Goal: Information Seeking & Learning: Learn about a topic

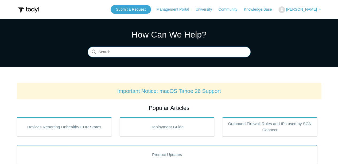
click at [145, 51] on input "Search" at bounding box center [169, 52] width 163 height 11
click at [150, 52] on input "local routes" at bounding box center [169, 52] width 163 height 11
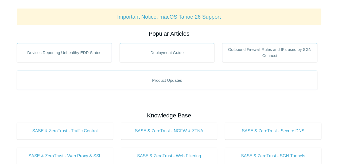
scroll to position [36, 0]
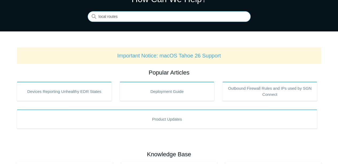
click at [135, 16] on input "local routes" at bounding box center [169, 16] width 163 height 11
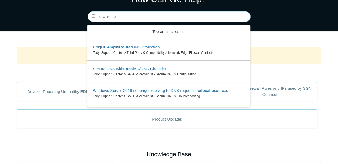
type input "local route"
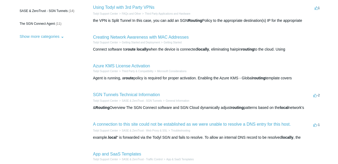
scroll to position [107, 0]
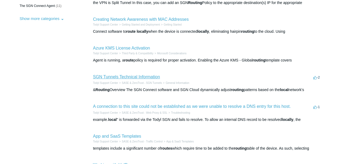
click at [145, 77] on link "SGN Tunnels Technical Information" at bounding box center [126, 77] width 67 height 5
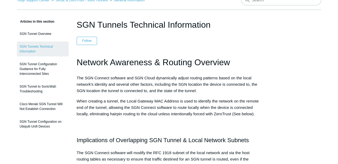
scroll to position [36, 0]
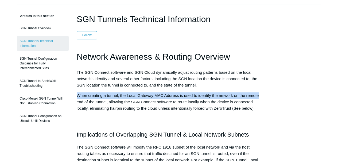
drag, startPoint x: 260, startPoint y: 94, endPoint x: 77, endPoint y: 96, distance: 182.9
click at [77, 96] on p "When creating a tunnel, the Local Gateway MAC Address is used to identify the n…" at bounding box center [169, 102] width 184 height 19
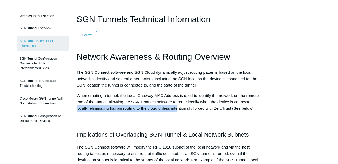
drag, startPoint x: 78, startPoint y: 108, endPoint x: 178, endPoint y: 107, distance: 100.1
click at [178, 107] on span "When creating a tunnel, the Local Gateway MAC Address is used to identify the n…" at bounding box center [168, 101] width 182 height 17
drag, startPoint x: 178, startPoint y: 107, endPoint x: 213, endPoint y: 114, distance: 35.6
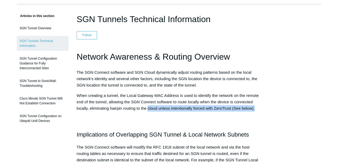
drag, startPoint x: 263, startPoint y: 106, endPoint x: 147, endPoint y: 107, distance: 115.9
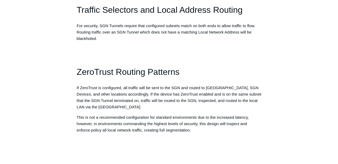
scroll to position [463, 0]
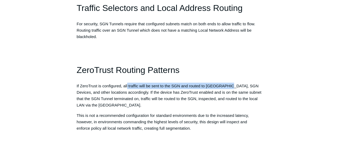
drag, startPoint x: 127, startPoint y: 85, endPoint x: 230, endPoint y: 85, distance: 102.5
click at [230, 85] on span "If ZeroTrust is configured, all traffic will be sent to the SGN and routed to […" at bounding box center [169, 96] width 184 height 24
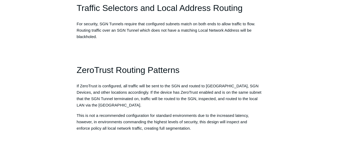
click at [116, 87] on span "If ZeroTrust is configured, all traffic will be sent to the SGN and routed to […" at bounding box center [169, 96] width 184 height 24
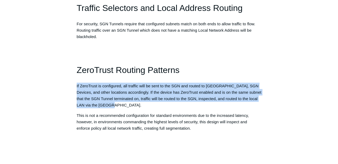
drag, startPoint x: 75, startPoint y: 85, endPoint x: 204, endPoint y: 104, distance: 130.0
click at [154, 107] on p "If ZeroTrust is configured, all traffic will be sent to the SGN and routed to […" at bounding box center [169, 96] width 184 height 26
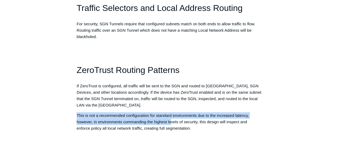
drag, startPoint x: 77, startPoint y: 116, endPoint x: 171, endPoint y: 122, distance: 93.9
click at [171, 122] on span "This is not a recommended configuration for standard environments due to the in…" at bounding box center [163, 121] width 172 height 17
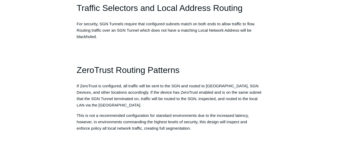
drag, startPoint x: 171, startPoint y: 122, endPoint x: 125, endPoint y: 131, distance: 46.2
click at [125, 131] on p "This is not a recommended configuration for standard environments due to the in…" at bounding box center [169, 121] width 184 height 19
drag, startPoint x: 202, startPoint y: 125, endPoint x: 74, endPoint y: 114, distance: 128.1
click at [212, 92] on span "If ZeroTrust is configured, all traffic will be sent to the SGN and routed to […" at bounding box center [169, 96] width 184 height 24
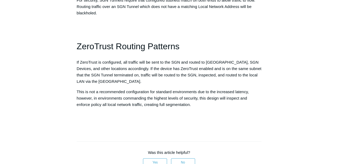
scroll to position [481, 0]
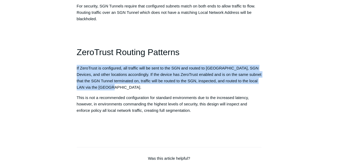
drag, startPoint x: 75, startPoint y: 67, endPoint x: 109, endPoint y: 88, distance: 39.6
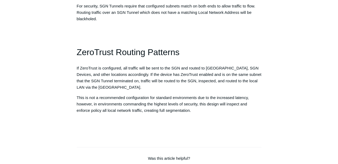
drag, startPoint x: 109, startPoint y: 88, endPoint x: 112, endPoint y: 92, distance: 4.9
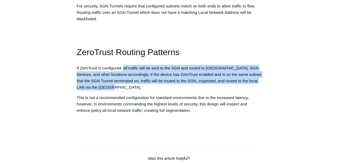
drag, startPoint x: 124, startPoint y: 67, endPoint x: 133, endPoint y: 85, distance: 20.5
click at [133, 85] on p "If ZeroTrust is configured, all traffic will be sent to the SGN and routed to […" at bounding box center [169, 78] width 184 height 26
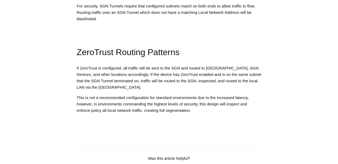
drag, startPoint x: 133, startPoint y: 85, endPoint x: 132, endPoint y: 93, distance: 8.6
drag, startPoint x: 198, startPoint y: 111, endPoint x: 78, endPoint y: 53, distance: 132.6
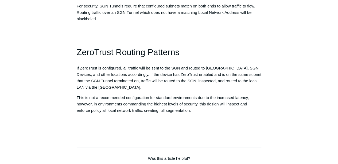
drag, startPoint x: 211, startPoint y: 113, endPoint x: 77, endPoint y: 72, distance: 140.2
drag, startPoint x: 77, startPoint y: 72, endPoint x: 101, endPoint y: 96, distance: 34.2
click at [101, 96] on span "This is not a recommended configuration for standard environments due to the in…" at bounding box center [163, 103] width 172 height 17
drag, startPoint x: 74, startPoint y: 96, endPoint x: 193, endPoint y: 108, distance: 120.2
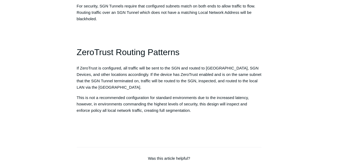
drag, startPoint x: 193, startPoint y: 108, endPoint x: 197, endPoint y: 116, distance: 9.1
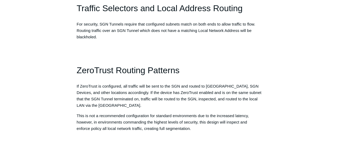
scroll to position [463, 0]
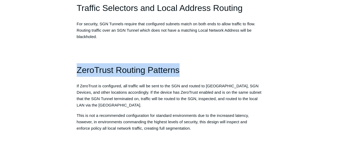
drag, startPoint x: 76, startPoint y: 69, endPoint x: 179, endPoint y: 65, distance: 102.8
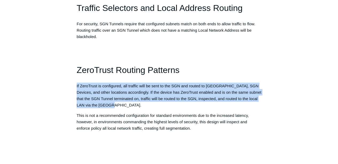
drag, startPoint x: 77, startPoint y: 85, endPoint x: 120, endPoint y: 105, distance: 47.1
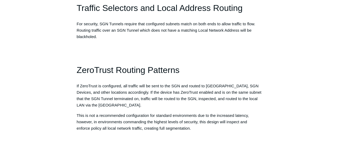
drag, startPoint x: 120, startPoint y: 105, endPoint x: 113, endPoint y: 108, distance: 7.9
drag, startPoint x: 75, startPoint y: 115, endPoint x: 192, endPoint y: 129, distance: 117.7
drag, startPoint x: 192, startPoint y: 129, endPoint x: 196, endPoint y: 136, distance: 8.1
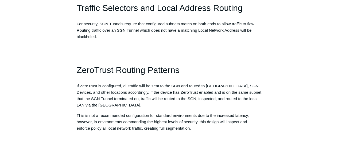
click at [196, 136] on h1 at bounding box center [169, 143] width 184 height 14
